Goal: Navigation & Orientation: Find specific page/section

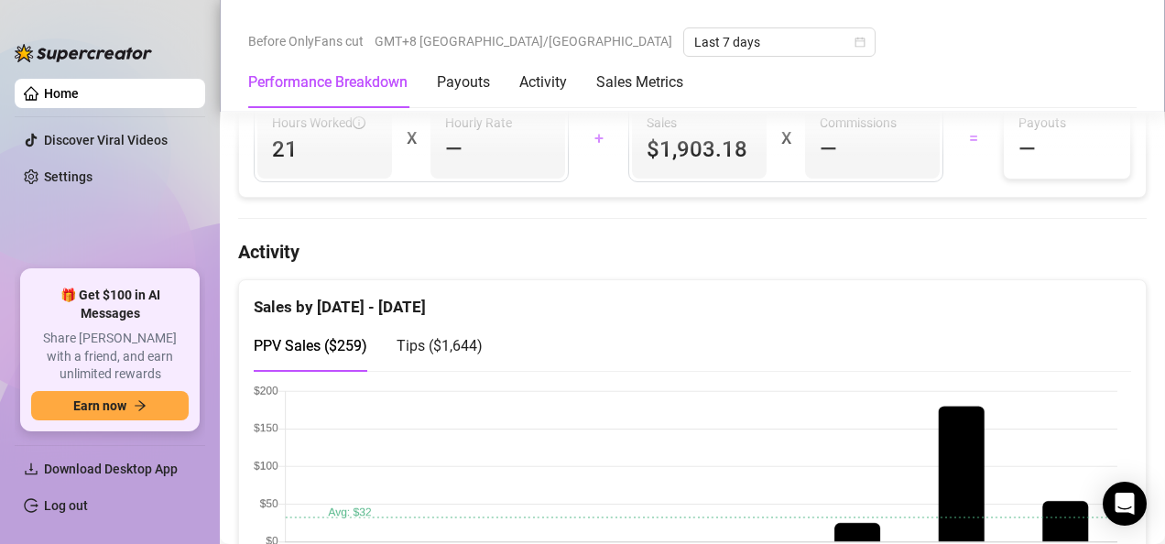
scroll to position [1007, 0]
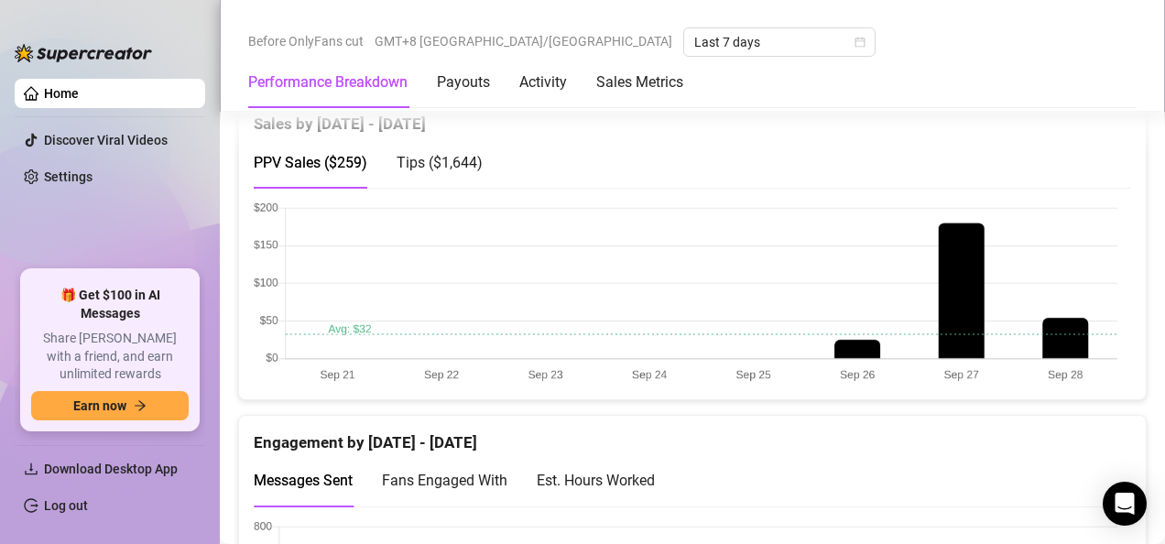
click at [441, 176] on div "Tips ( $1,644 )" at bounding box center [440, 162] width 86 height 52
click at [306, 158] on span "PPV Sales ( $259 )" at bounding box center [311, 162] width 114 height 17
click at [406, 154] on span "Tips ( $1,644 )" at bounding box center [440, 162] width 86 height 17
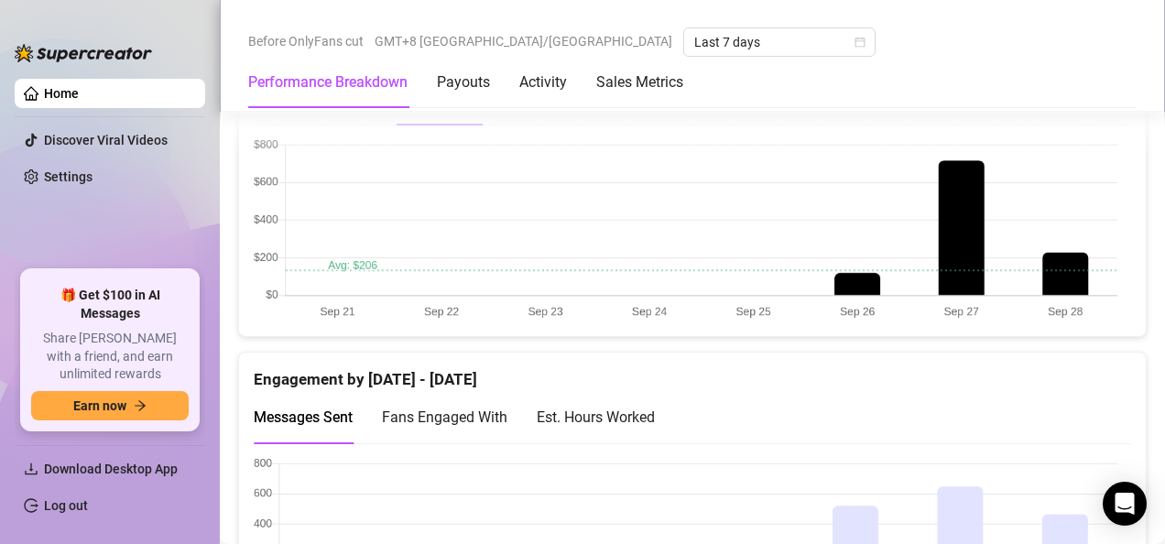
scroll to position [1099, 0]
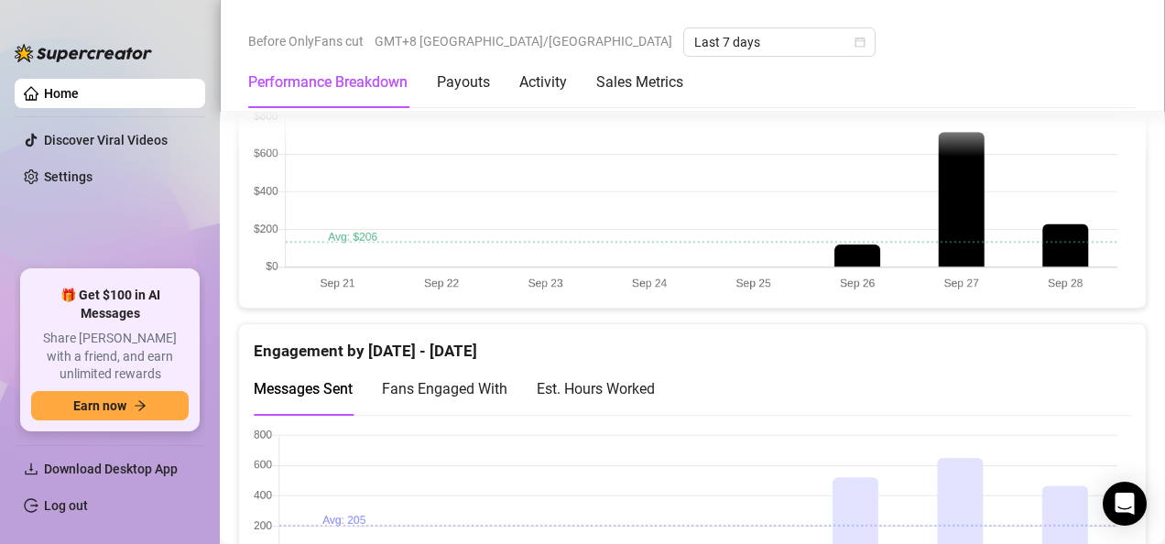
click at [456, 397] on div "Fans Engaged With" at bounding box center [444, 389] width 125 height 52
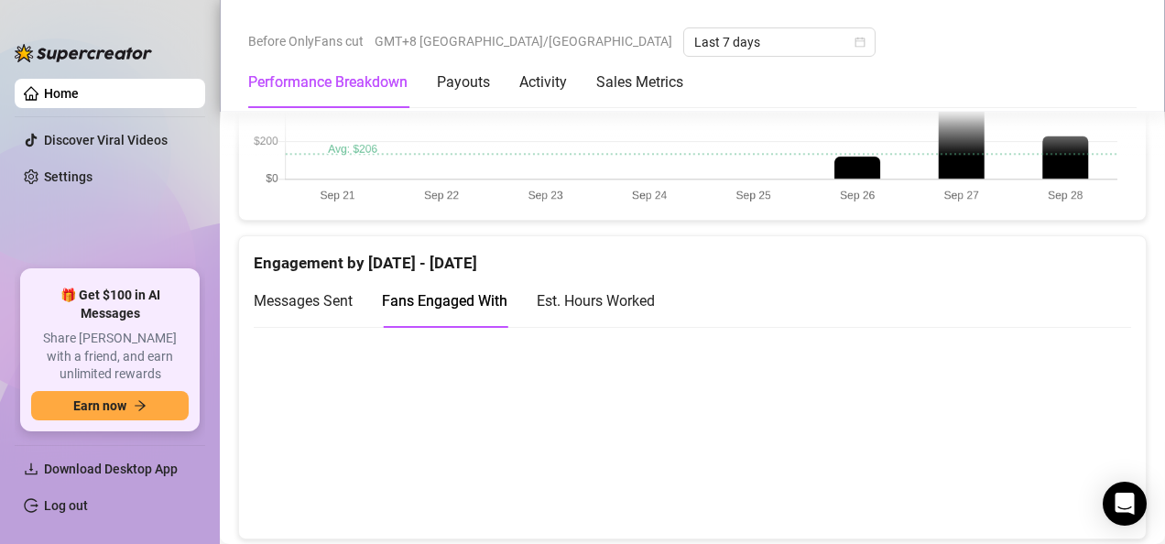
scroll to position [1282, 0]
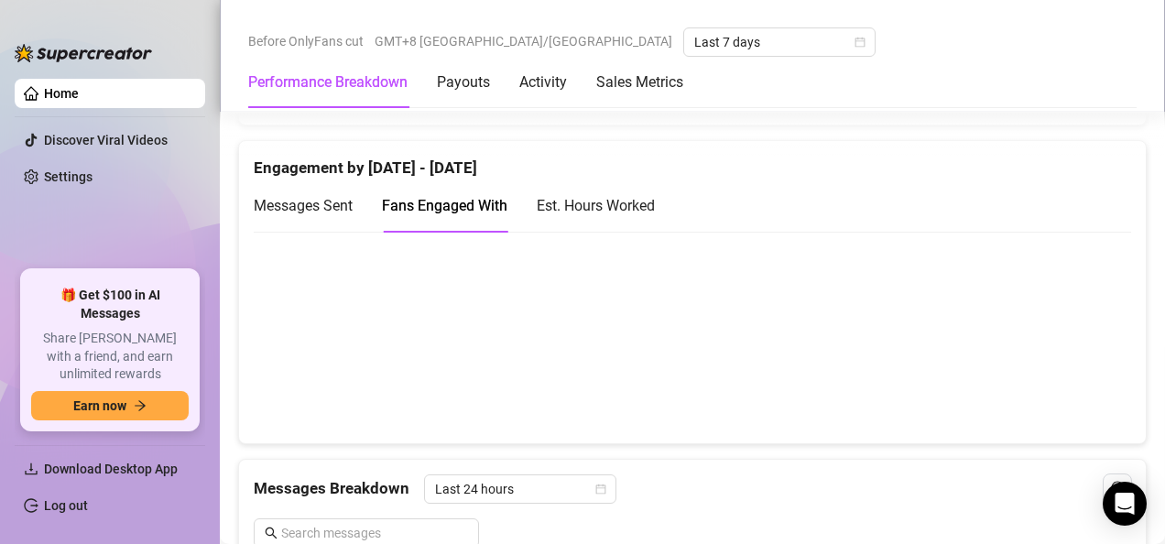
click at [649, 225] on div "Est. Hours Worked" at bounding box center [596, 206] width 118 height 52
click at [616, 194] on div "Est. Hours Worked" at bounding box center [596, 205] width 118 height 23
click at [364, 200] on div "Messages Sent Fans Engaged With Est. Hours Worked" at bounding box center [454, 206] width 401 height 52
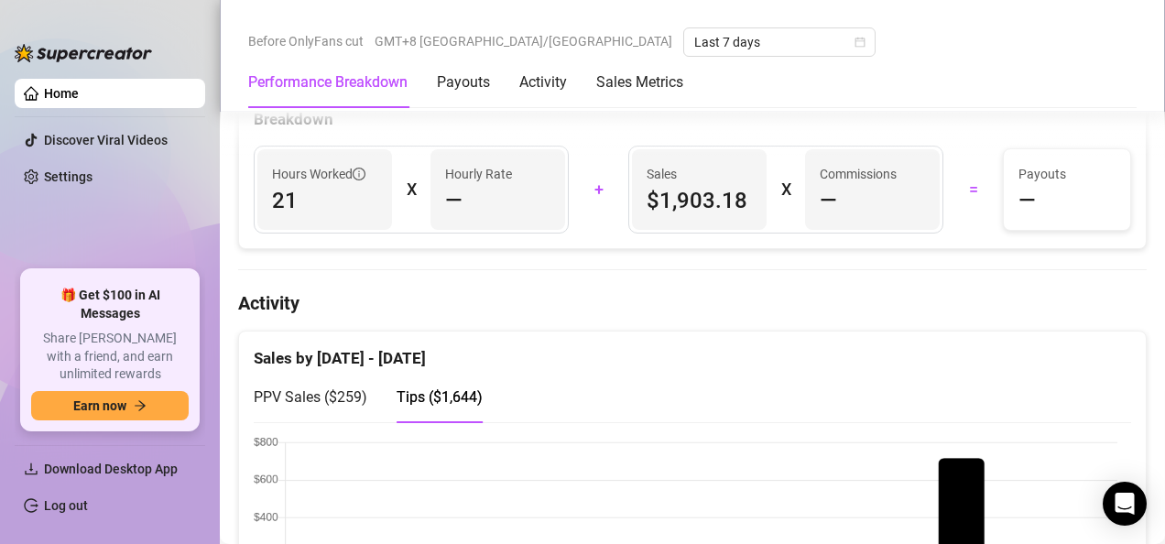
scroll to position [549, 0]
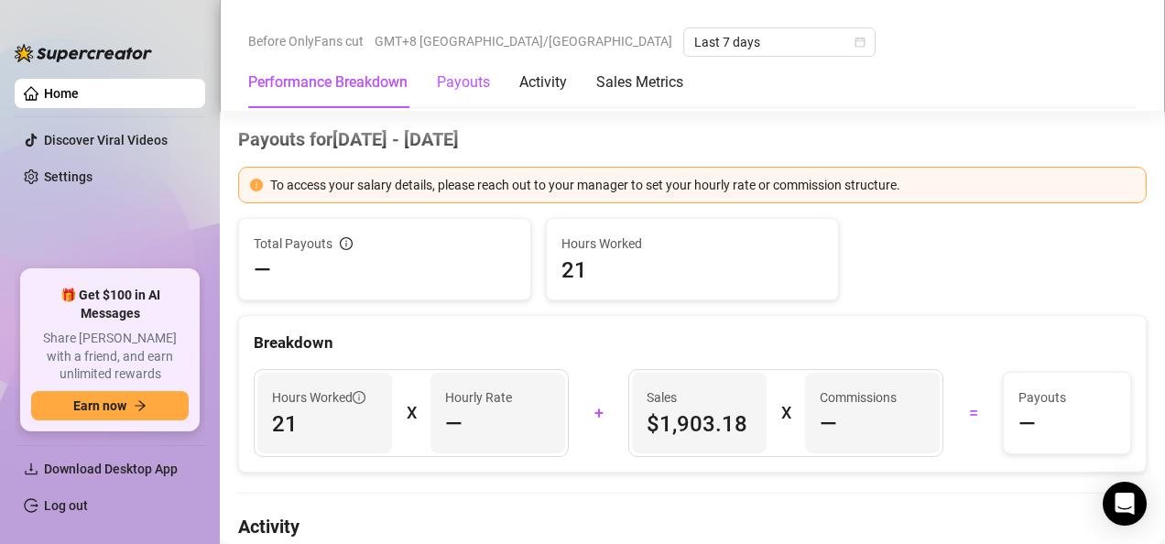
click at [481, 81] on div "Payouts" at bounding box center [463, 82] width 53 height 22
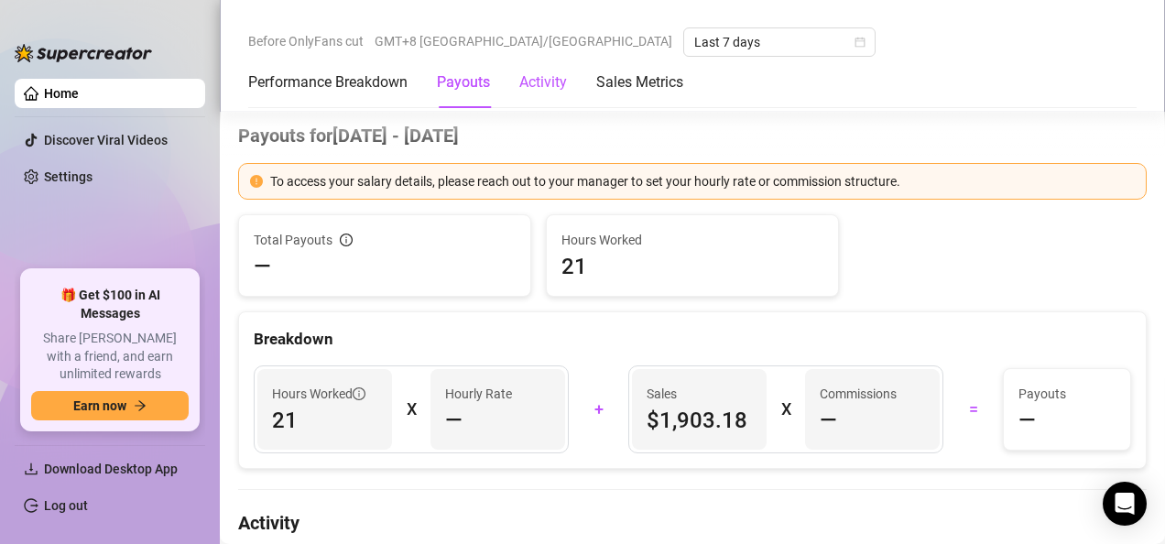
click at [533, 84] on div "Activity" at bounding box center [543, 82] width 48 height 22
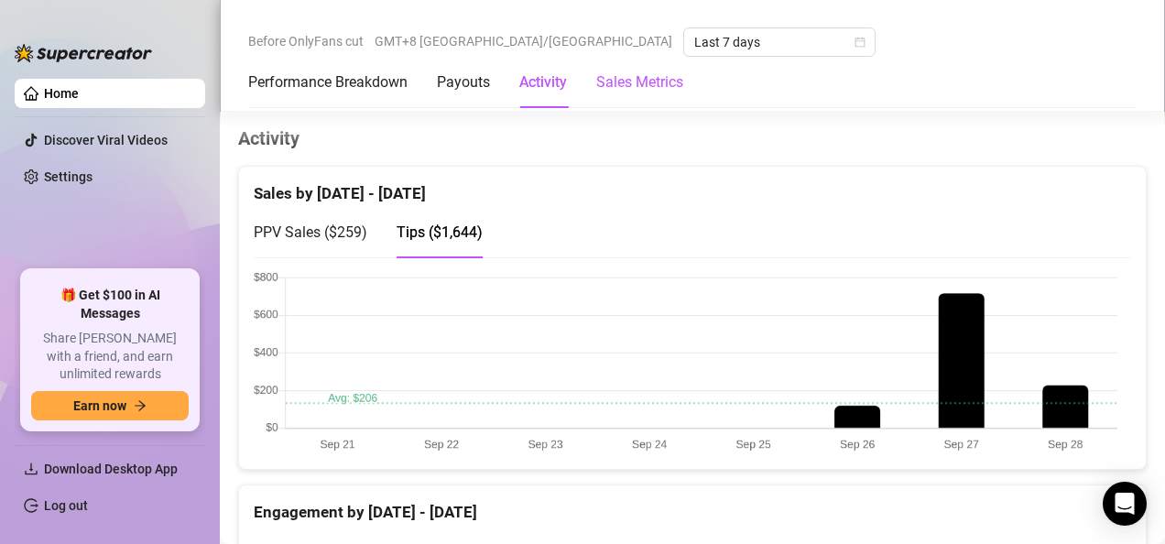
click at [604, 82] on Metrics "Sales Metrics" at bounding box center [639, 82] width 87 height 22
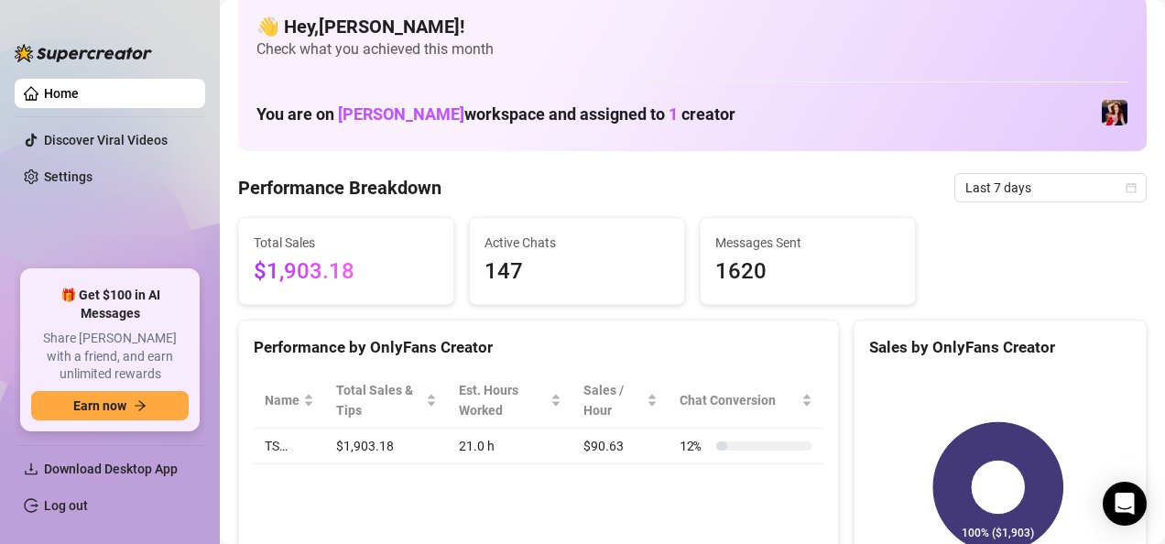
scroll to position [0, 0]
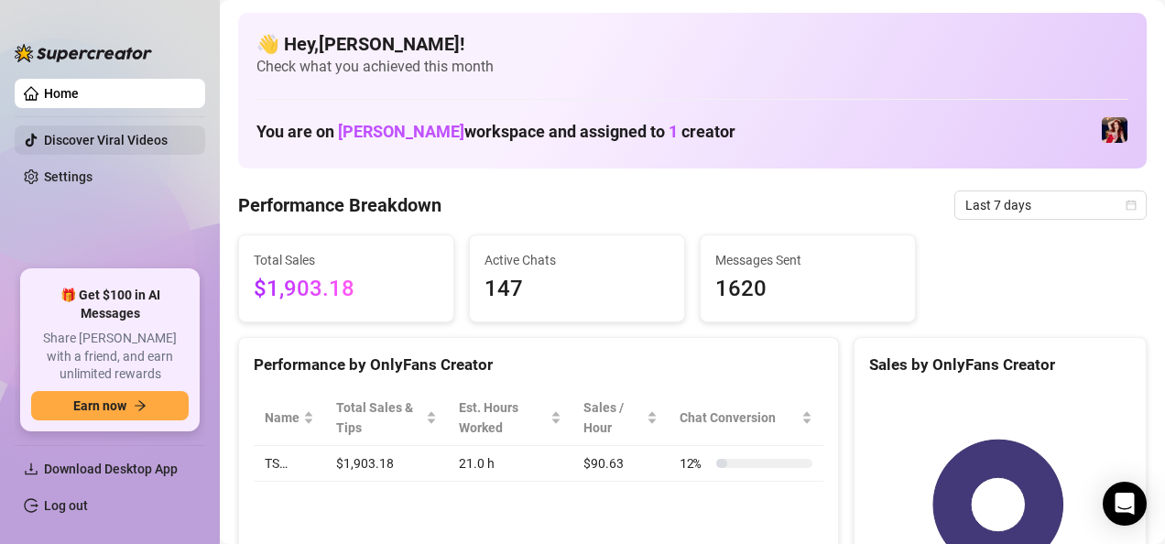
click at [167, 141] on link "Discover Viral Videos" at bounding box center [106, 140] width 124 height 15
